Goal: Download file/media

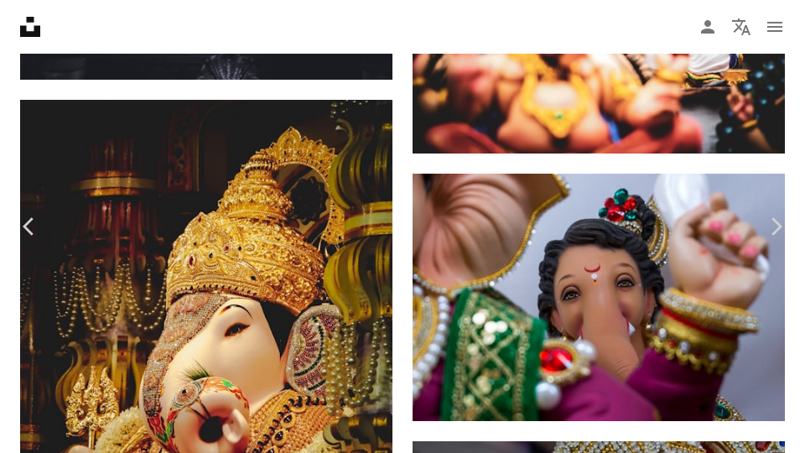
scroll to position [5738, 0]
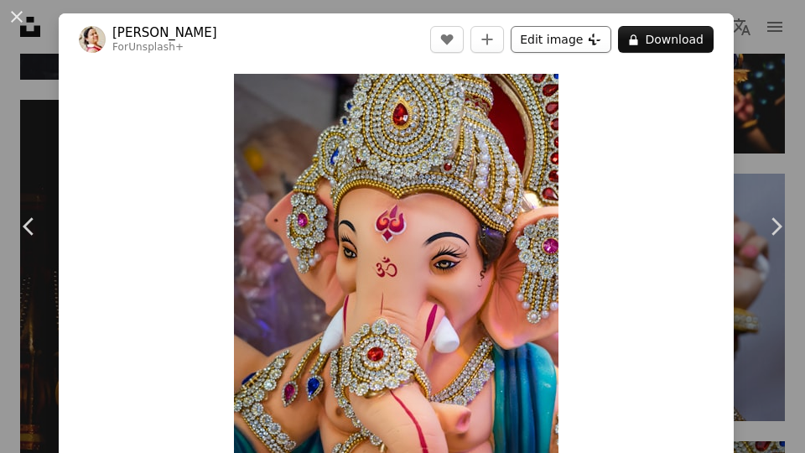
click at [583, 44] on button "Edit image Plus sign for Unsplash+" at bounding box center [560, 39] width 101 height 27
